Goal: Book appointment/travel/reservation

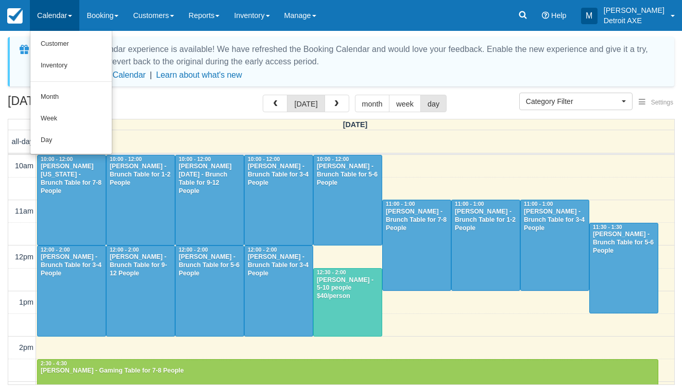
select select
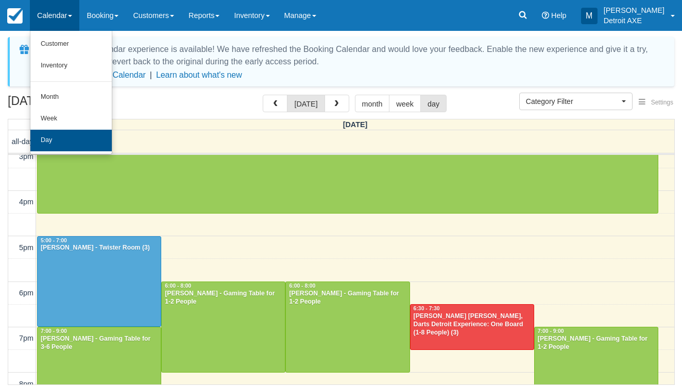
click at [70, 140] on link "Day" at bounding box center [70, 141] width 81 height 22
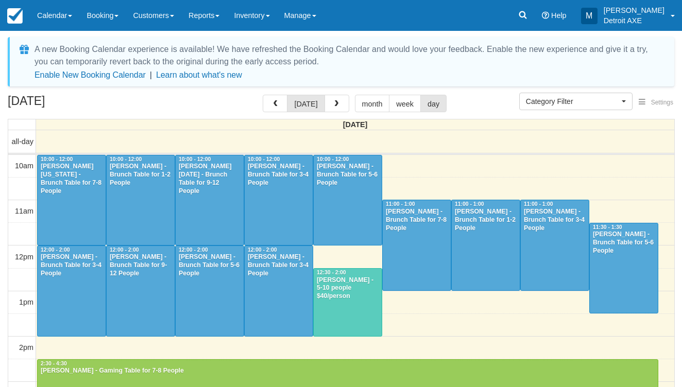
select select
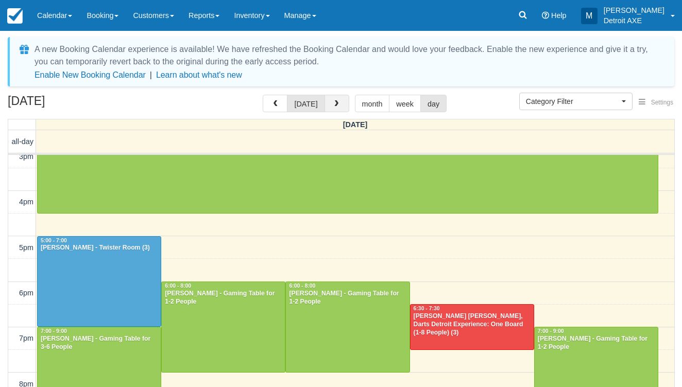
click at [330, 99] on button "button" at bounding box center [336, 104] width 25 height 18
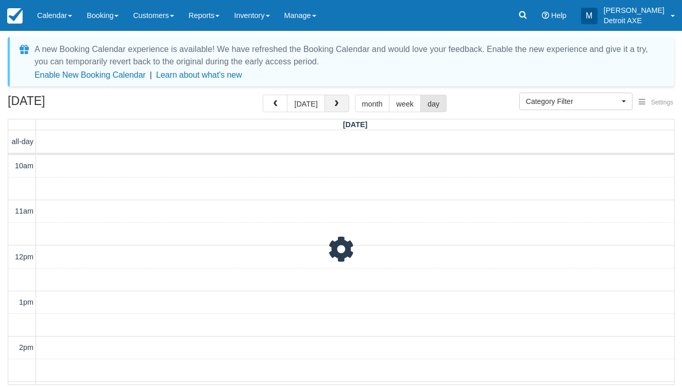
scroll to position [384, 0]
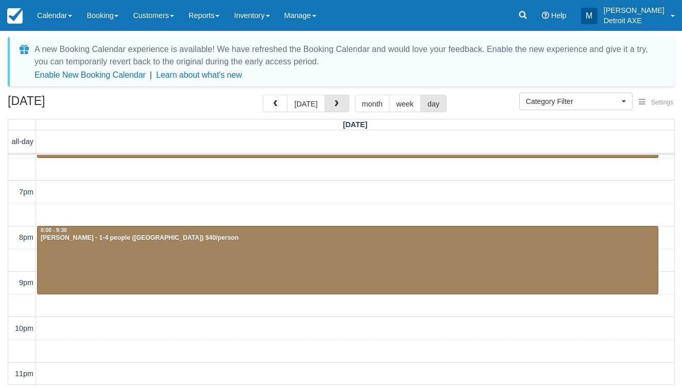
click at [330, 99] on button "button" at bounding box center [336, 104] width 25 height 18
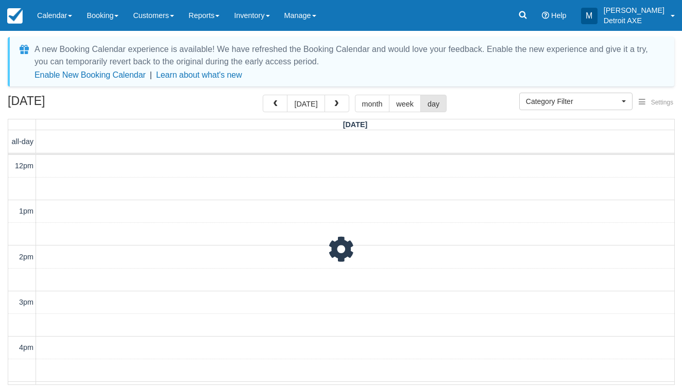
scroll to position [292, 0]
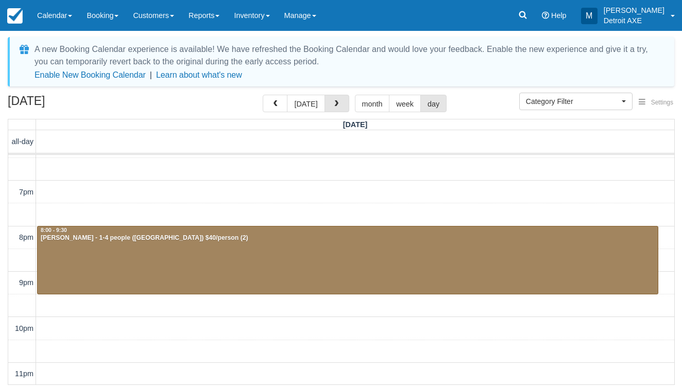
click at [330, 99] on button "button" at bounding box center [336, 104] width 25 height 18
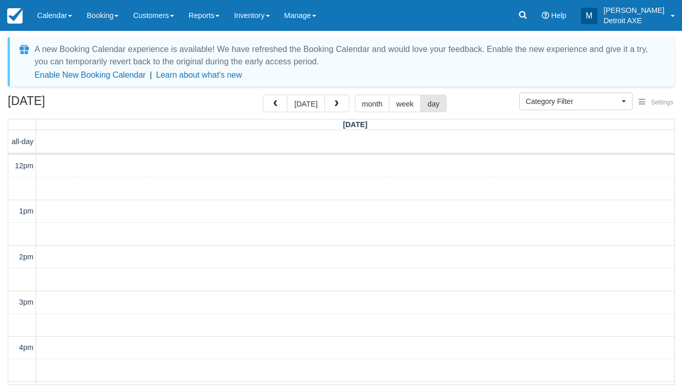
scroll to position [292, 0]
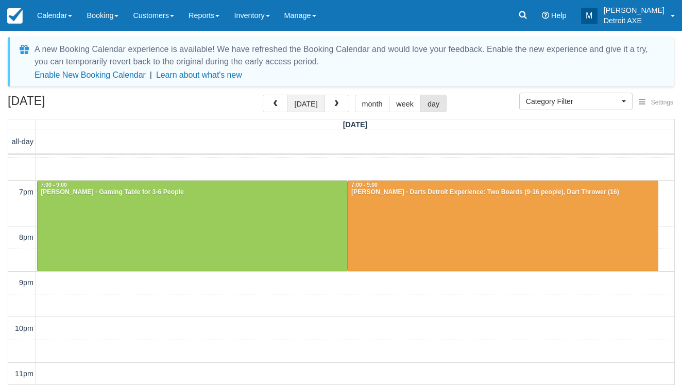
click at [312, 99] on button "today" at bounding box center [306, 104] width 38 height 18
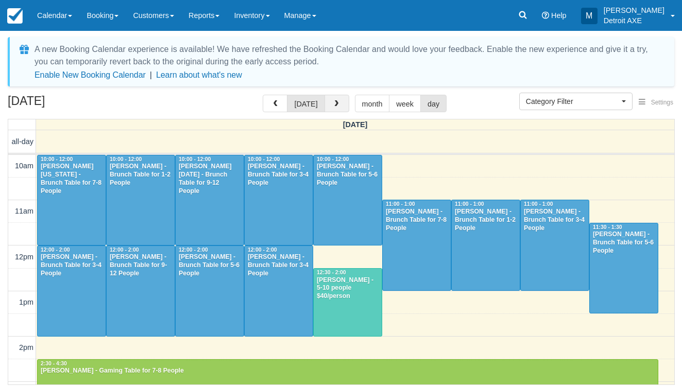
scroll to position [292, 0]
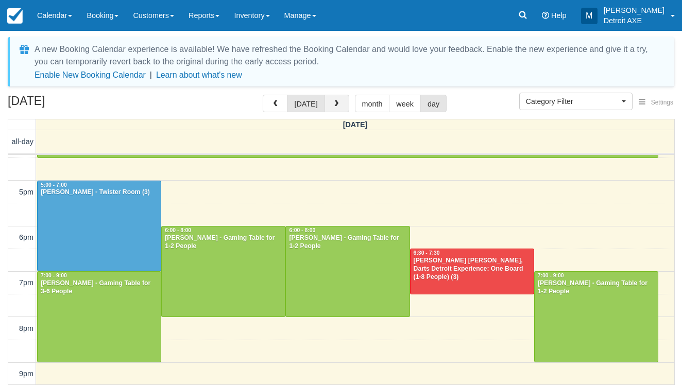
click at [343, 100] on button "button" at bounding box center [336, 104] width 25 height 18
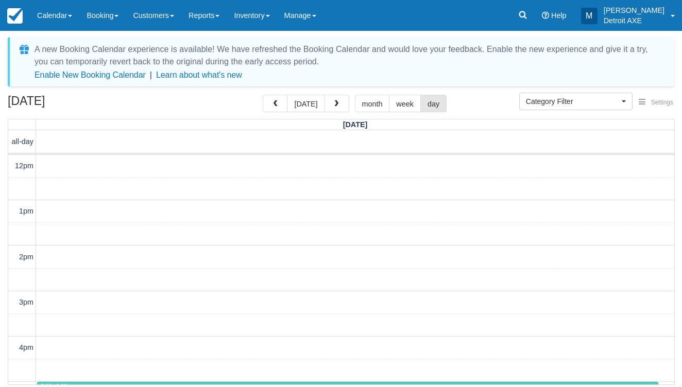
scroll to position [292, 0]
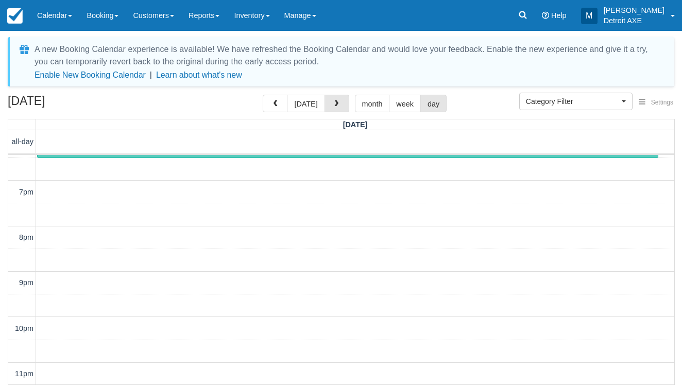
click at [343, 100] on button "button" at bounding box center [336, 104] width 25 height 18
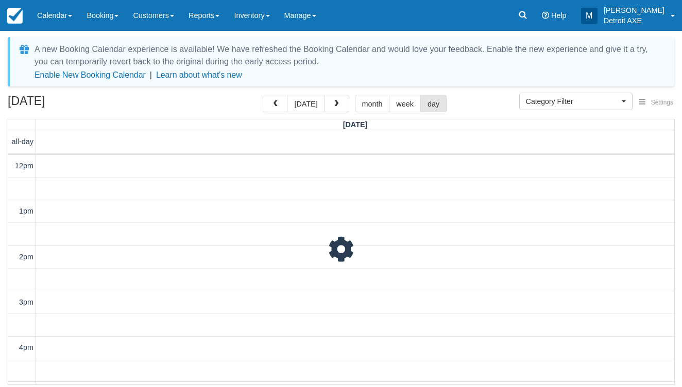
scroll to position [292, 0]
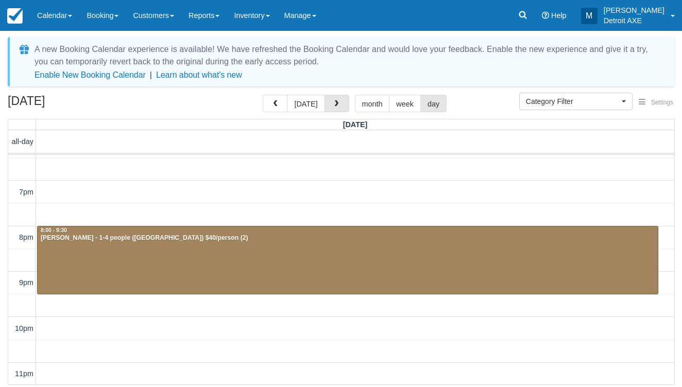
click at [343, 100] on button "button" at bounding box center [336, 104] width 25 height 18
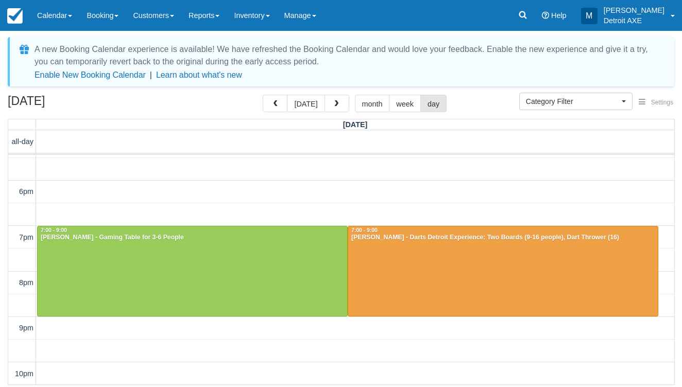
scroll to position [245, 0]
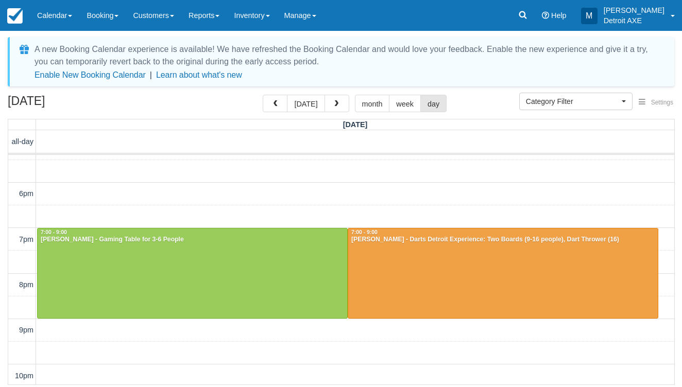
click at [316, 190] on div "12pm 1pm 2pm 3pm 4pm 5pm 6pm 7pm 8pm 9pm 10pm 11pm 7:00 - 9:00 Mardin Tawfiq - …" at bounding box center [341, 171] width 666 height 523
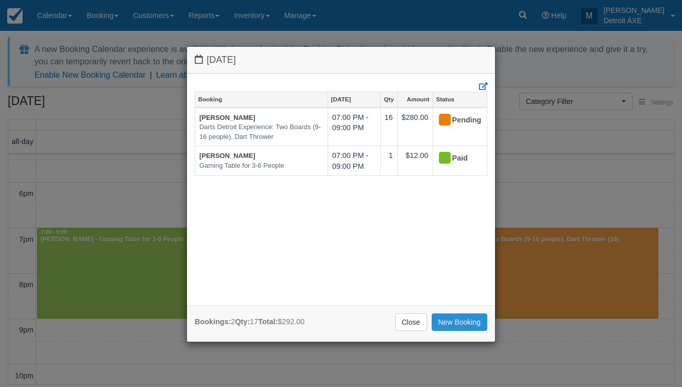
click at [461, 326] on link "New Booking" at bounding box center [459, 323] width 56 height 18
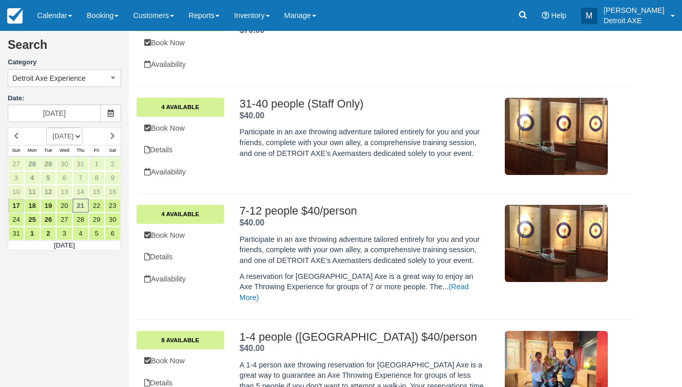
scroll to position [211, 0]
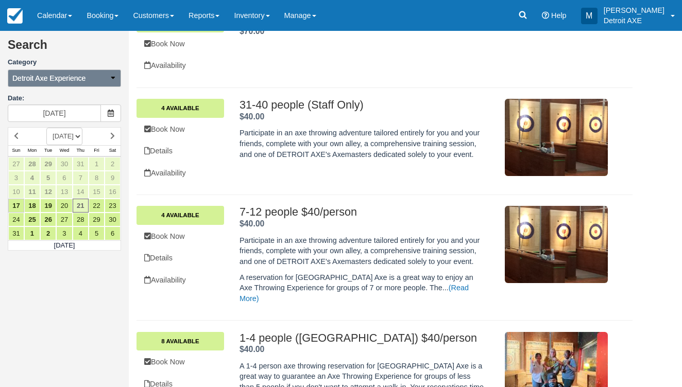
click at [99, 86] on div "Detroit Axe Experience All Bingo Brunch Toast Transaction Mirroring Special Eve…" at bounding box center [64, 78] width 113 height 21
click at [98, 83] on button "Detroit Axe Experience" at bounding box center [64, 78] width 113 height 18
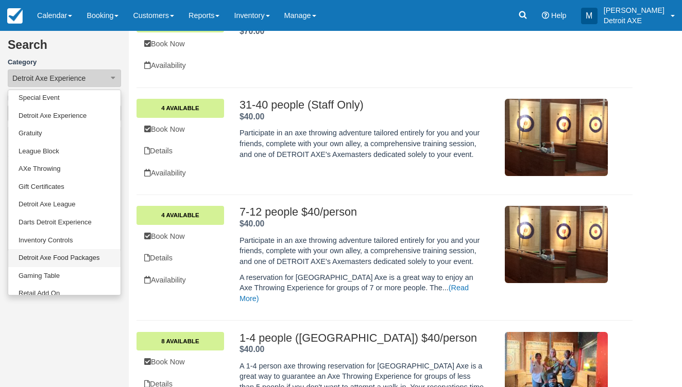
scroll to position [58, 0]
click at [43, 273] on link "Gaming Table" at bounding box center [64, 275] width 112 height 18
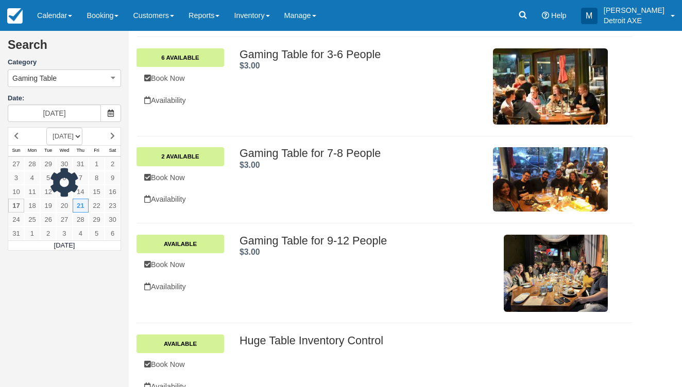
scroll to position [311, 0]
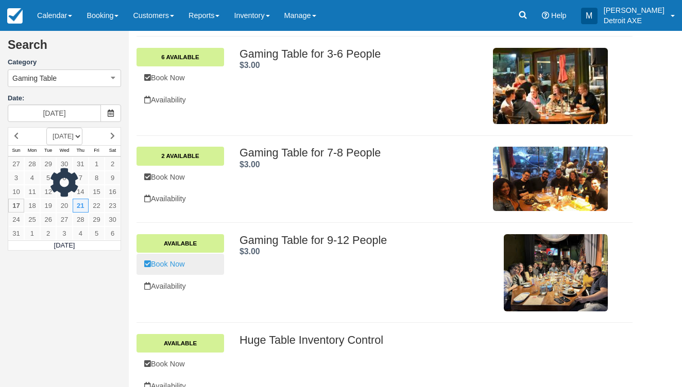
click at [173, 262] on link "Book Now" at bounding box center [180, 264] width 88 height 21
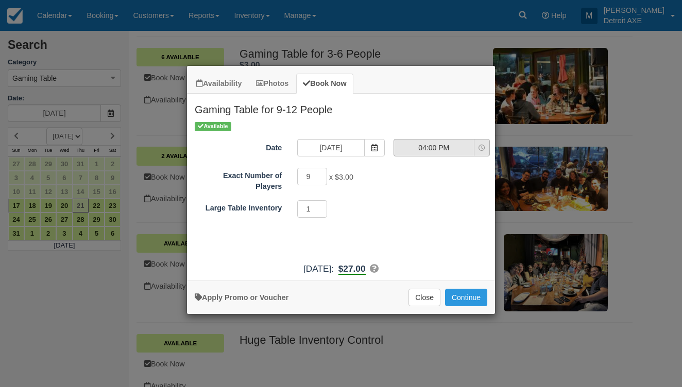
click at [414, 140] on button "04:00 PM" at bounding box center [441, 148] width 96 height 18
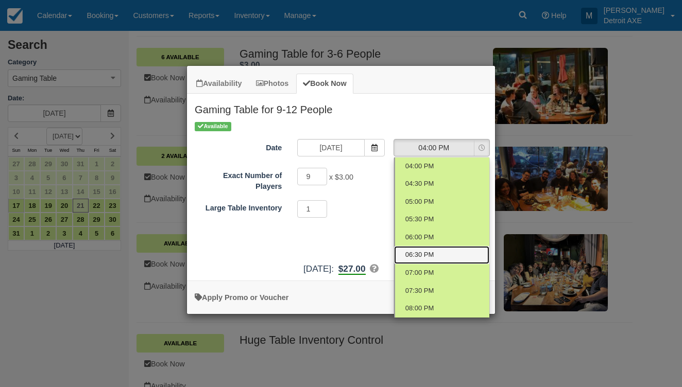
click at [422, 255] on span "06:30 PM" at bounding box center [419, 255] width 29 height 10
select select "5"
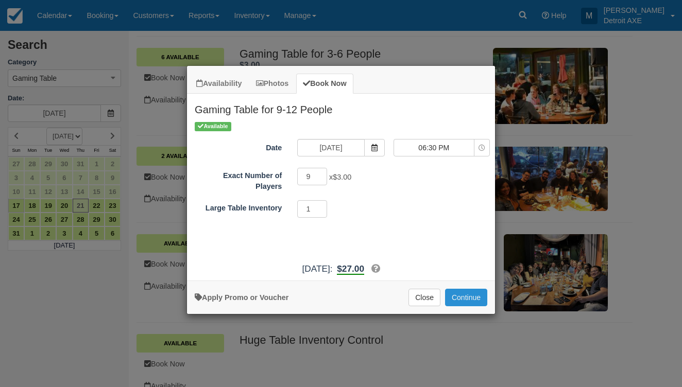
click at [464, 306] on button "Continue" at bounding box center [466, 298] width 42 height 18
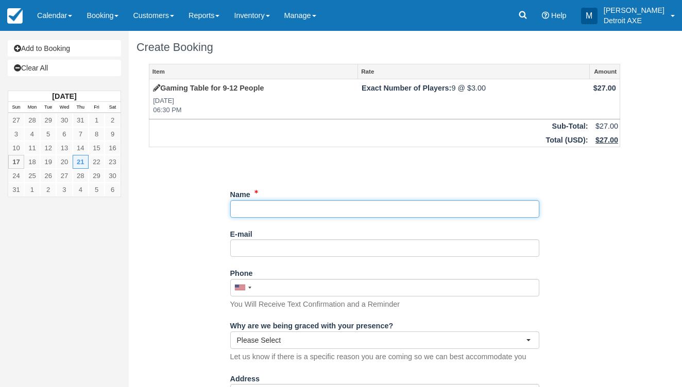
click at [281, 215] on div "Name" at bounding box center [384, 206] width 309 height 40
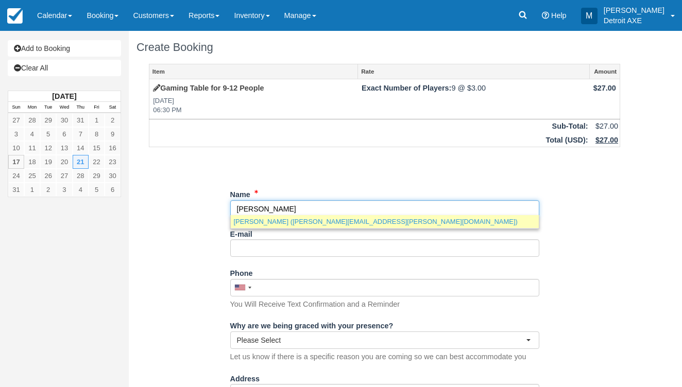
click at [274, 220] on link "Stephanie Springer (stephanie.springer@team-rehab.com)" at bounding box center [385, 221] width 308 height 13
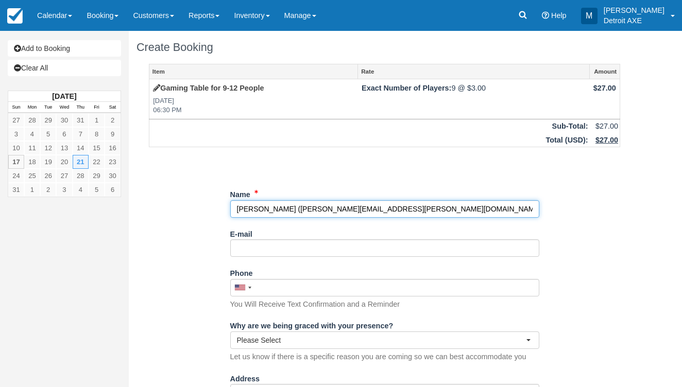
type input "Stephanie Springer"
type input "stephanie.springer@team-rehab.com"
type input "+12489411611"
type input "928 E 10 Mile Rd, Ste 100"
type input "Ferndale"
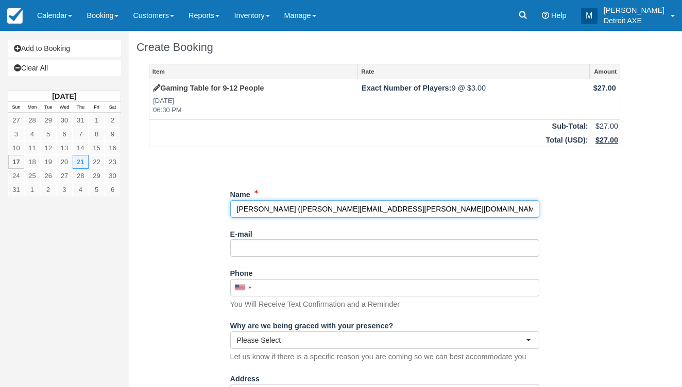
type input "48033"
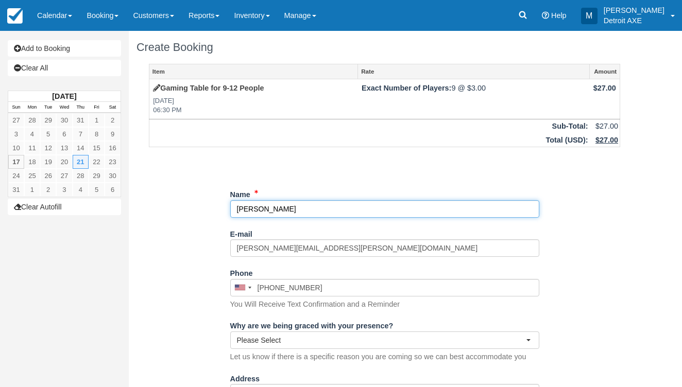
select select "MI"
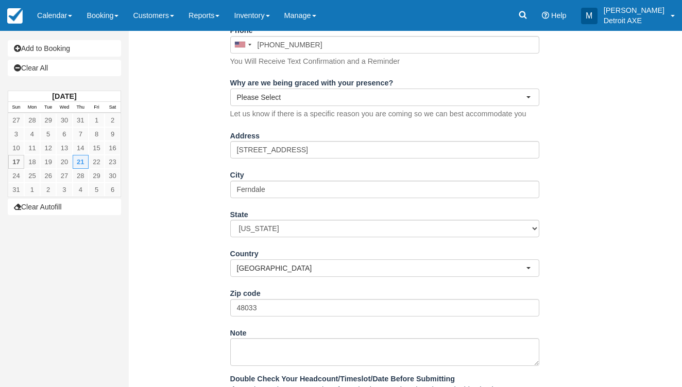
scroll to position [255, 0]
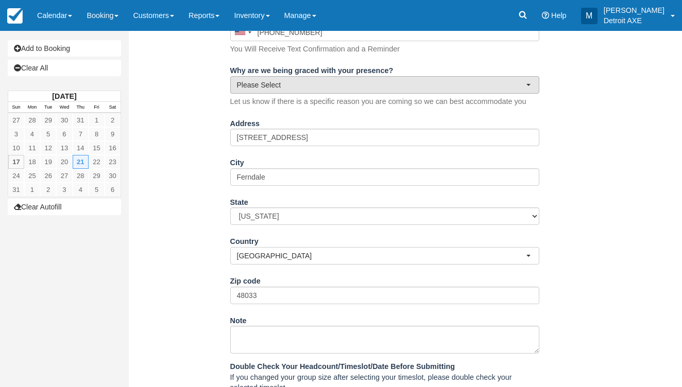
click at [298, 76] on button "Please Select" at bounding box center [384, 85] width 309 height 18
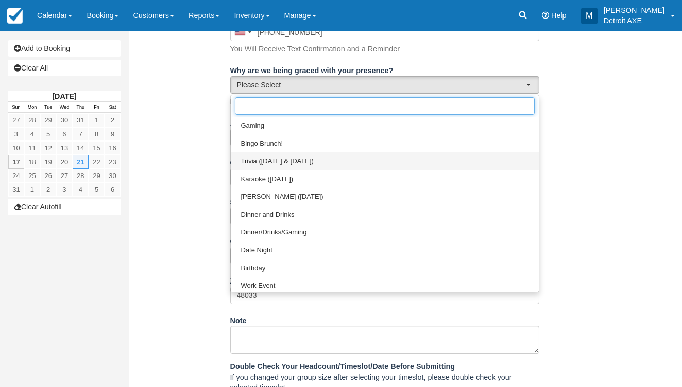
scroll to position [0, 0]
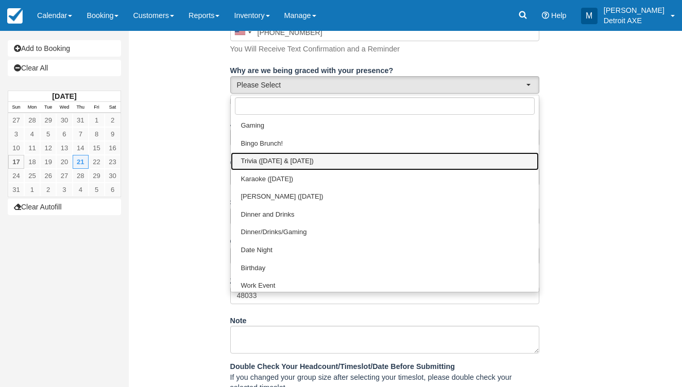
click at [284, 156] on span "Trivia (Monday & Thursday)" at bounding box center [277, 161] width 73 height 10
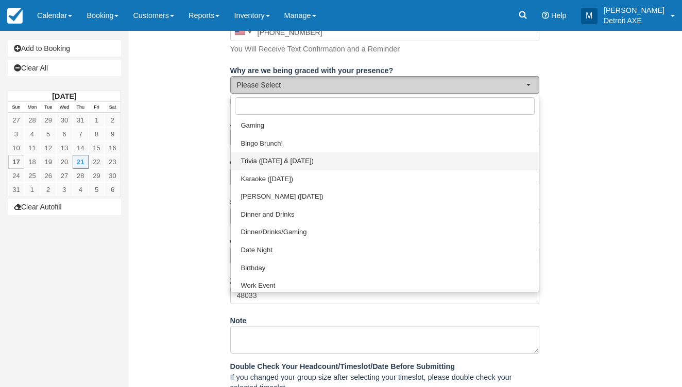
select select "Trivia (Monday & Thursday)"
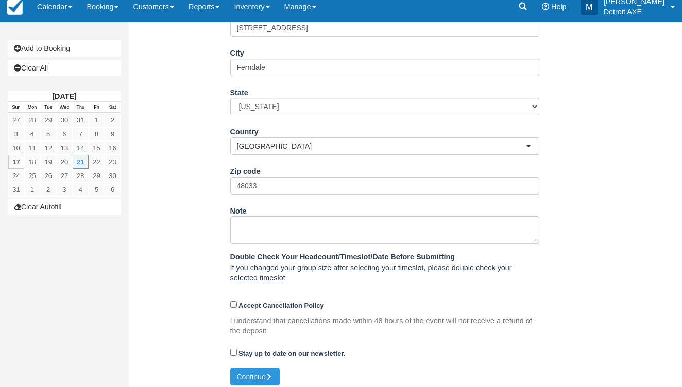
scroll to position [364, 0]
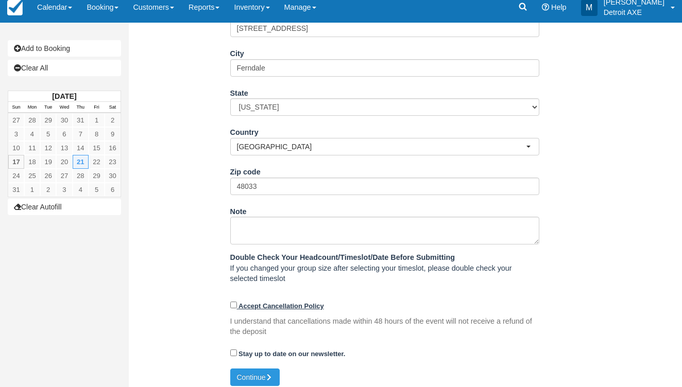
click at [231, 302] on input "Accept Cancellation Policy" at bounding box center [233, 305] width 7 height 7
checkbox input "true"
click at [243, 377] on button "Continue" at bounding box center [254, 378] width 49 height 18
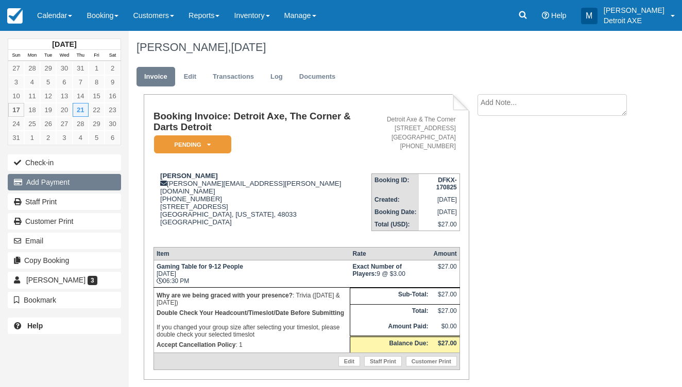
click at [84, 178] on button "Add Payment" at bounding box center [64, 182] width 113 height 16
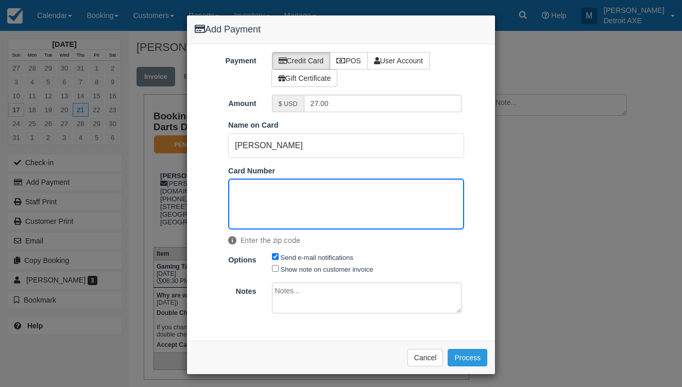
scroll to position [37, 0]
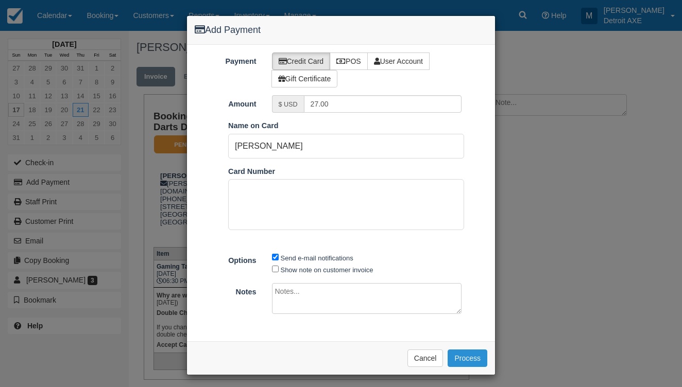
click at [456, 351] on button "Process" at bounding box center [467, 359] width 40 height 18
